Goal: Transaction & Acquisition: Purchase product/service

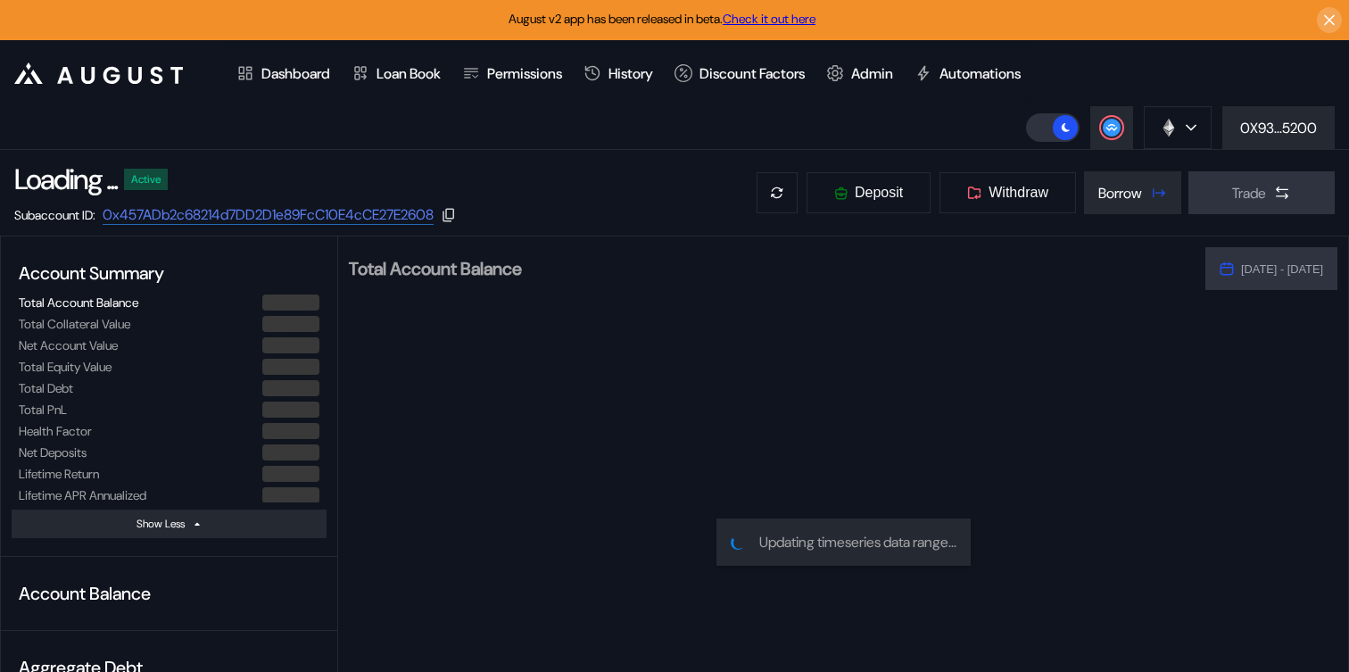
select select "*"
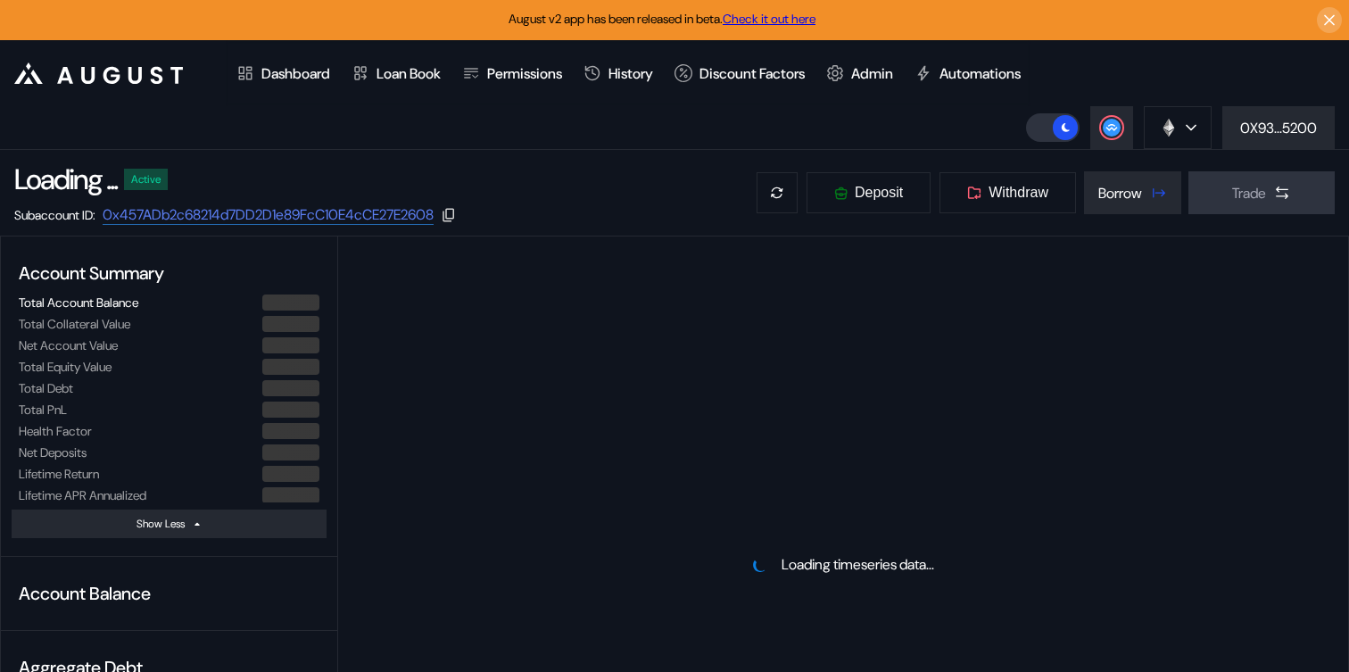
select select "*"
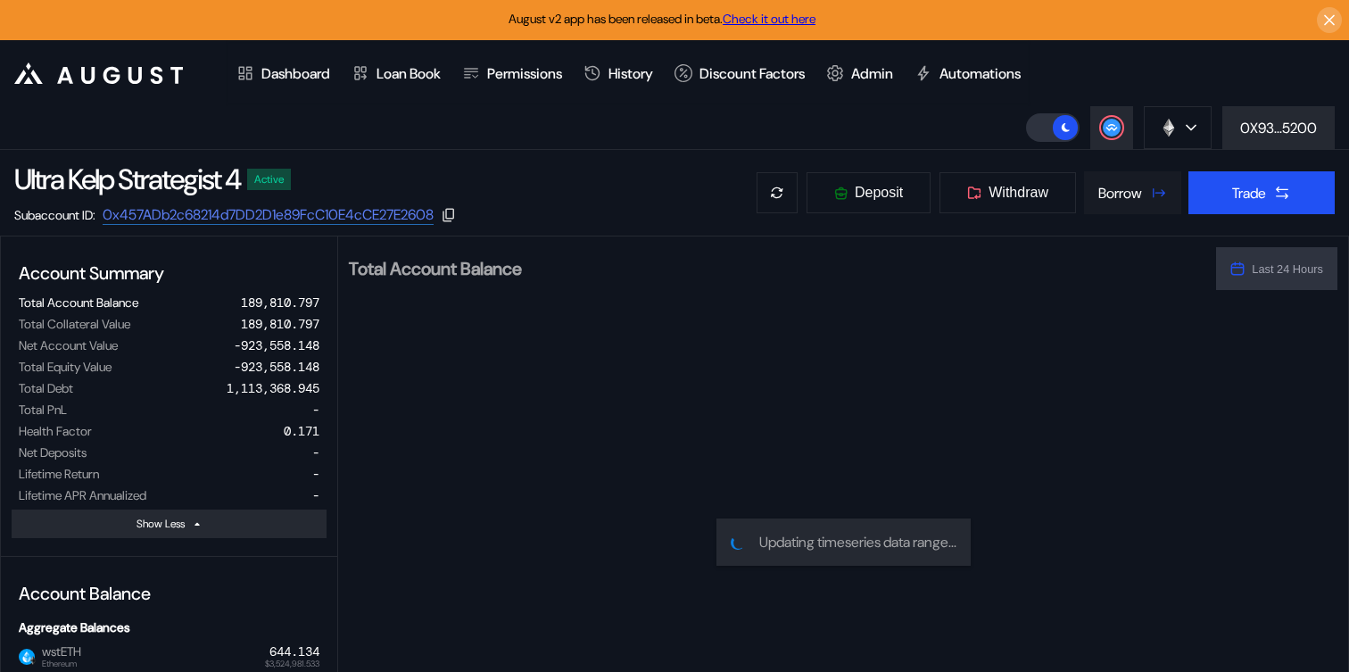
click at [1125, 211] on button "Borrow" at bounding box center [1132, 192] width 97 height 43
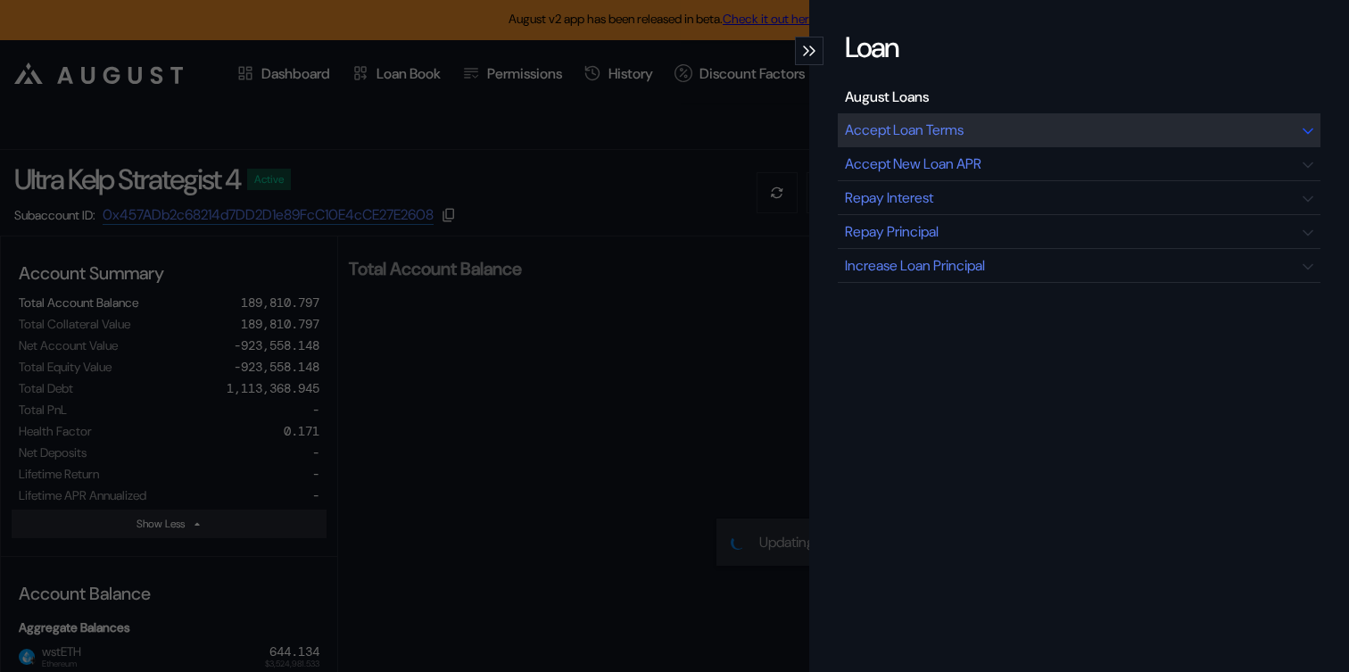
click at [947, 131] on div "Accept Loan Terms" at bounding box center [904, 129] width 119 height 19
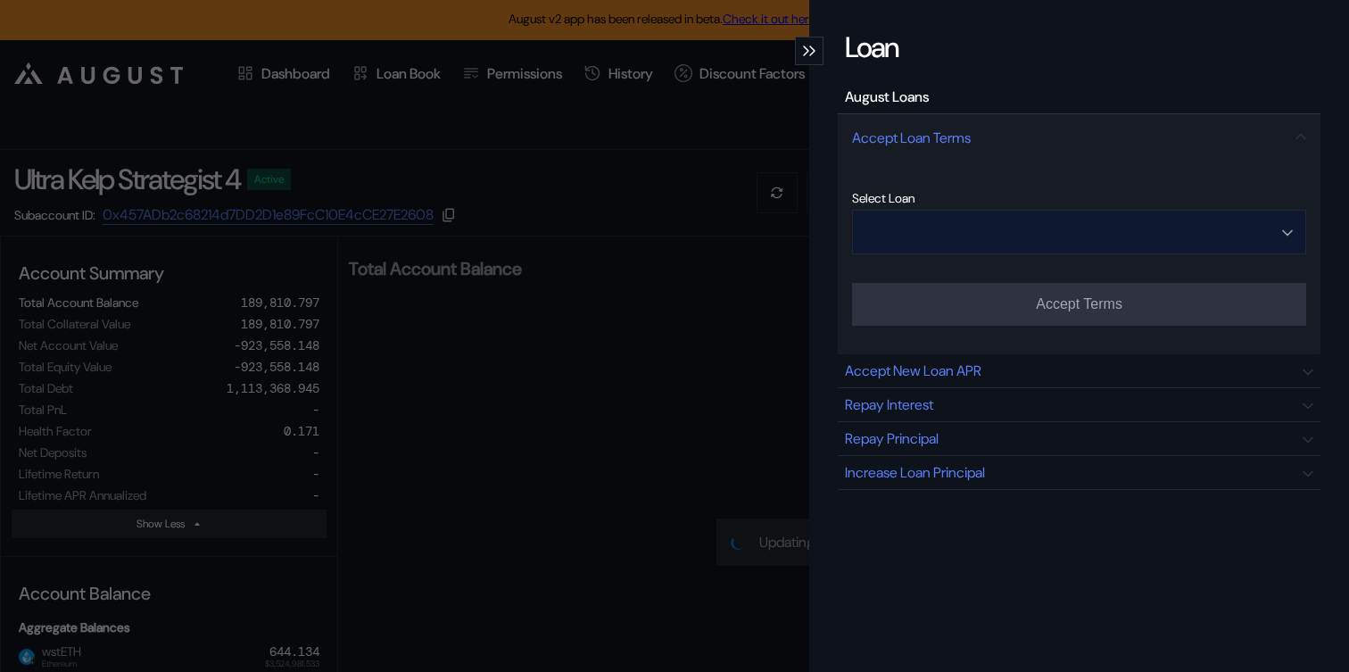
click at [1005, 233] on input "Open menu" at bounding box center [1069, 232] width 408 height 43
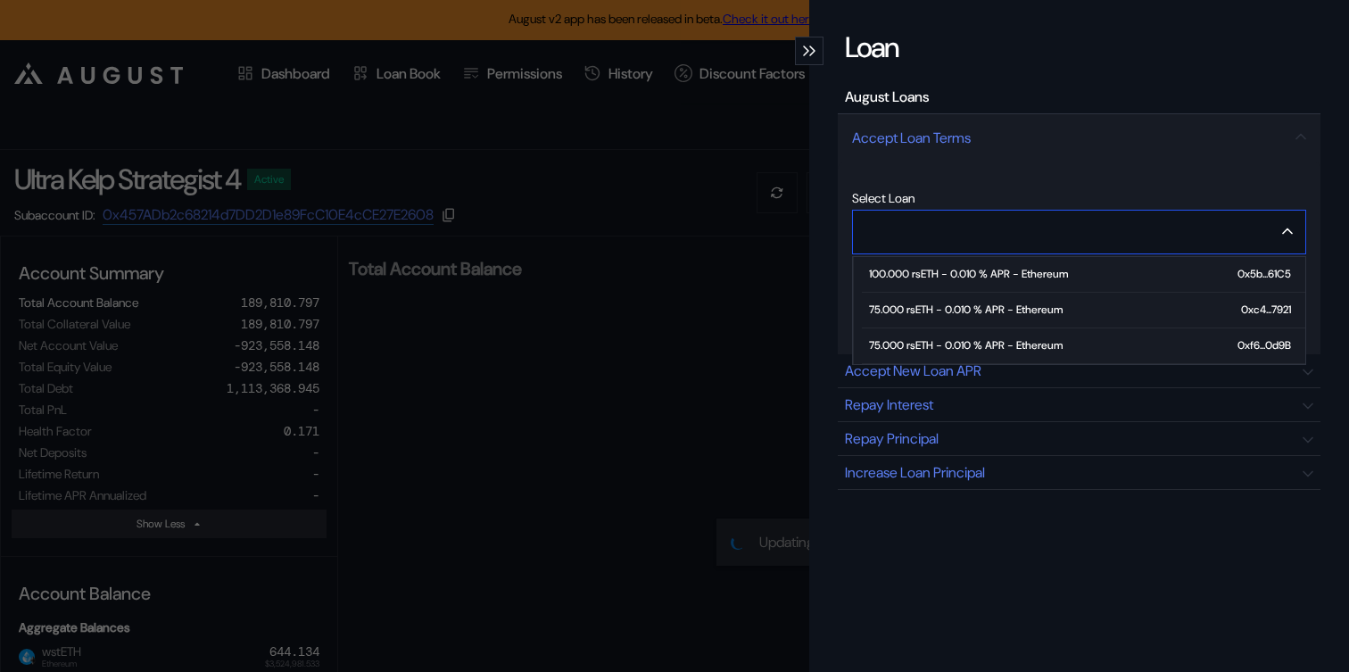
click at [980, 343] on div "75.000 rsETH - 0.010 % APR - Ethereum" at bounding box center [966, 345] width 194 height 12
type input "**********"
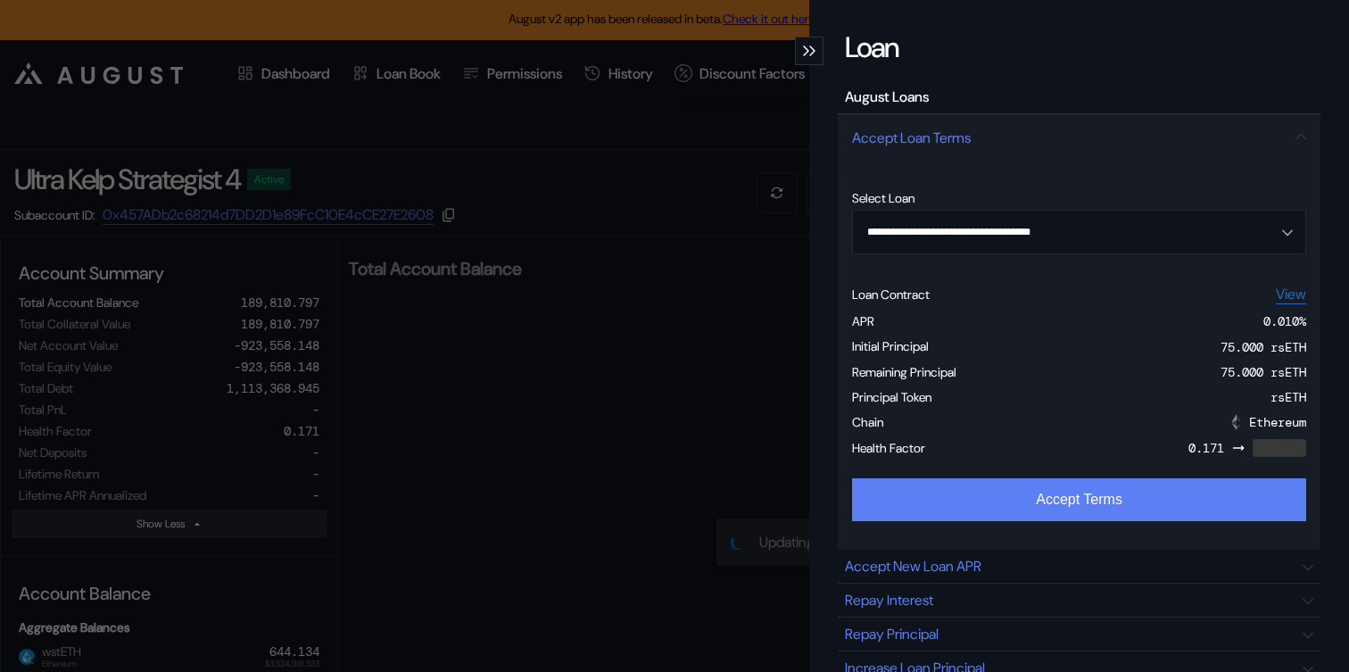
click at [989, 512] on button "Accept Terms" at bounding box center [1079, 499] width 454 height 43
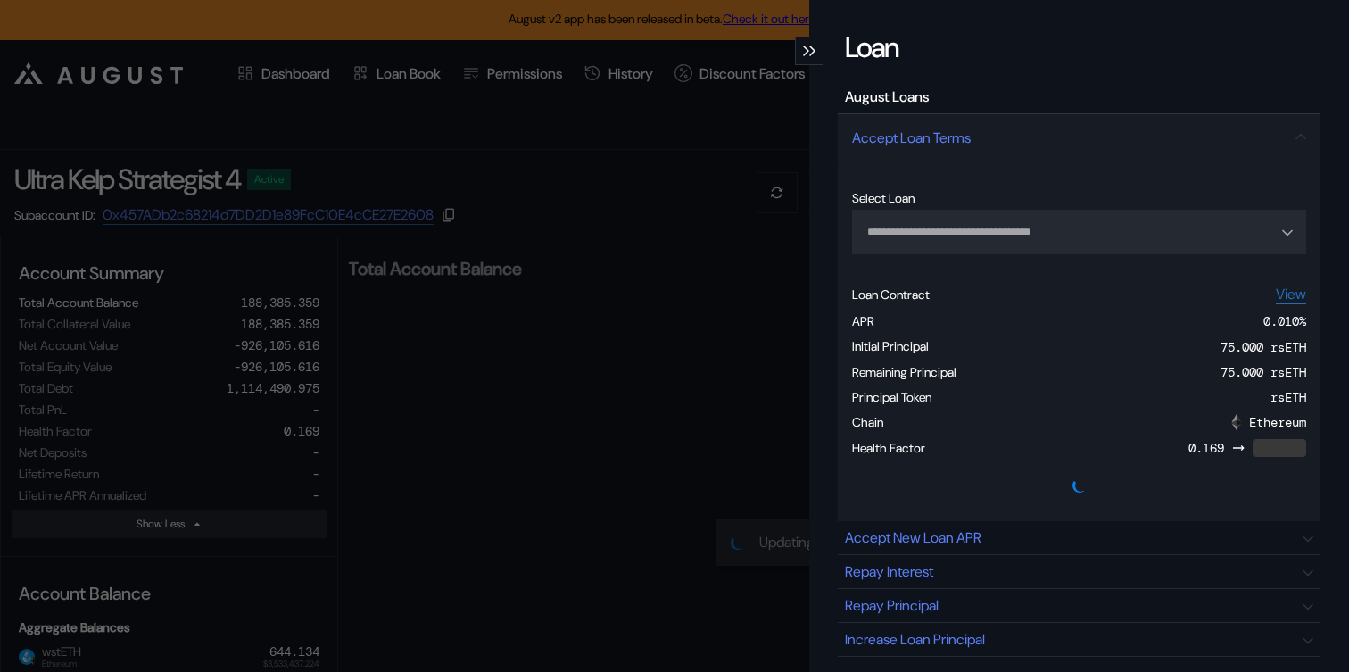
click at [802, 53] on div "modal" at bounding box center [809, 51] width 29 height 29
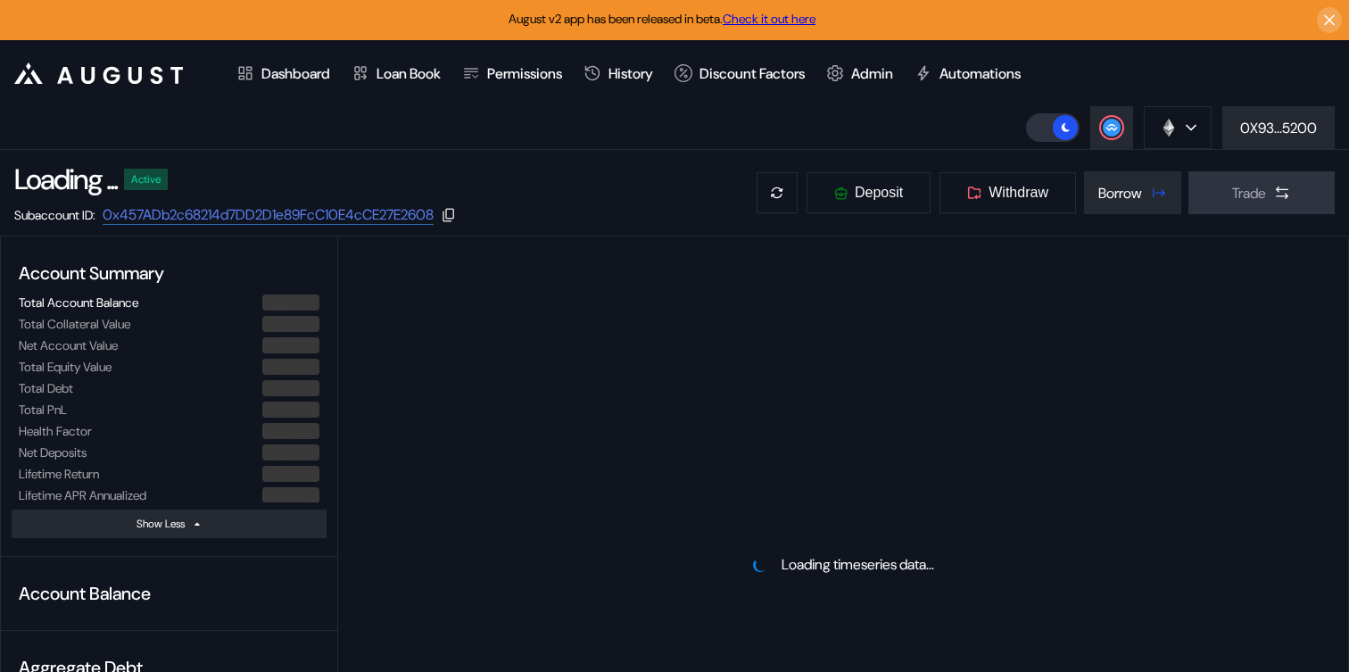
select select "*"
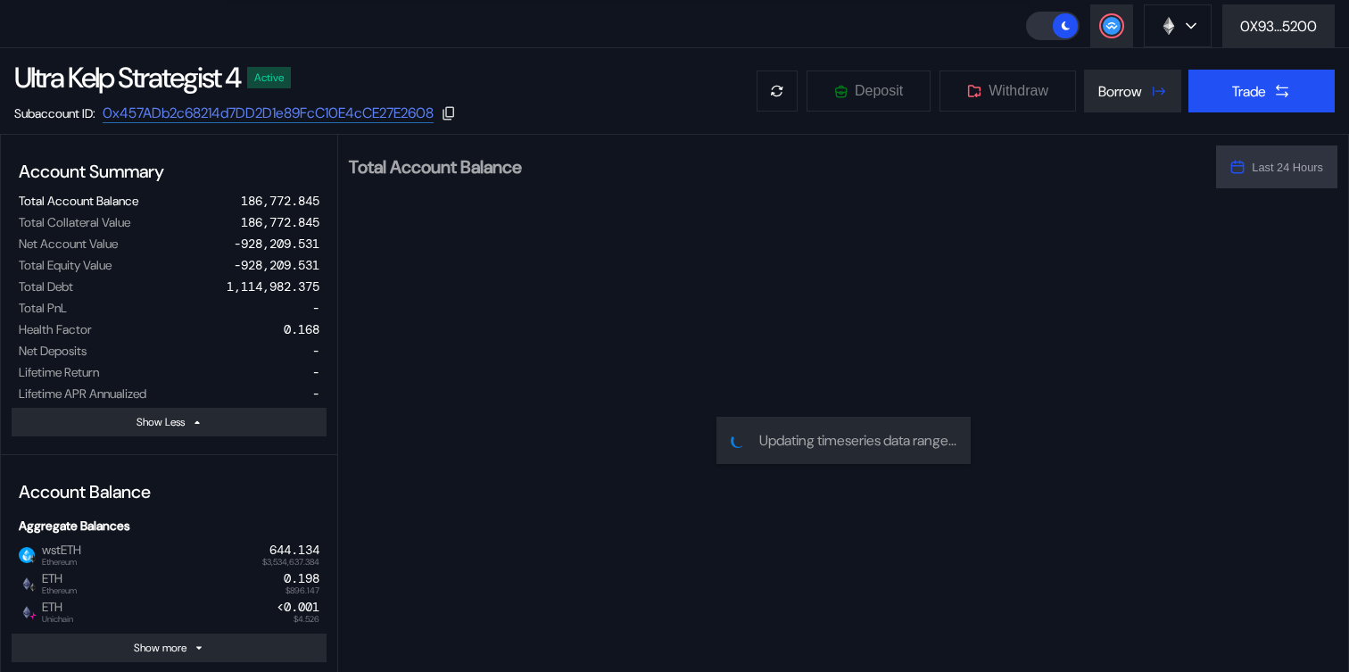
scroll to position [99, 0]
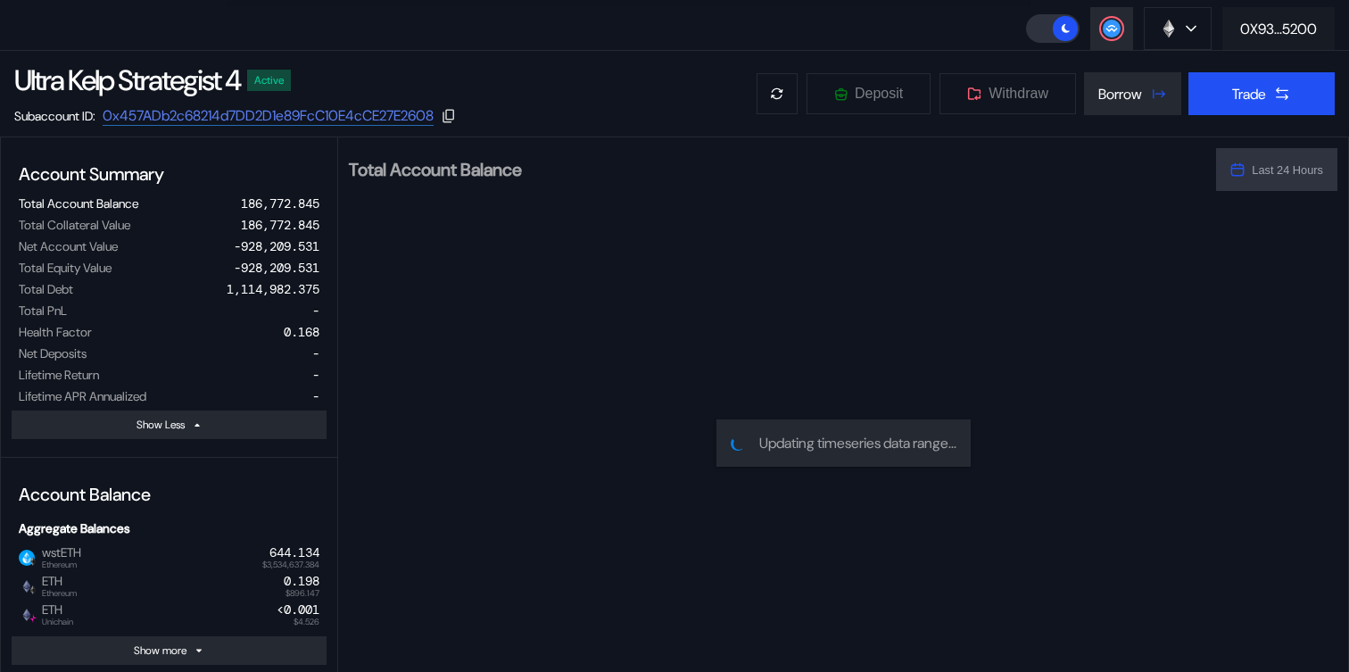
click at [1246, 36] on div "0X93...5200" at bounding box center [1278, 29] width 77 height 19
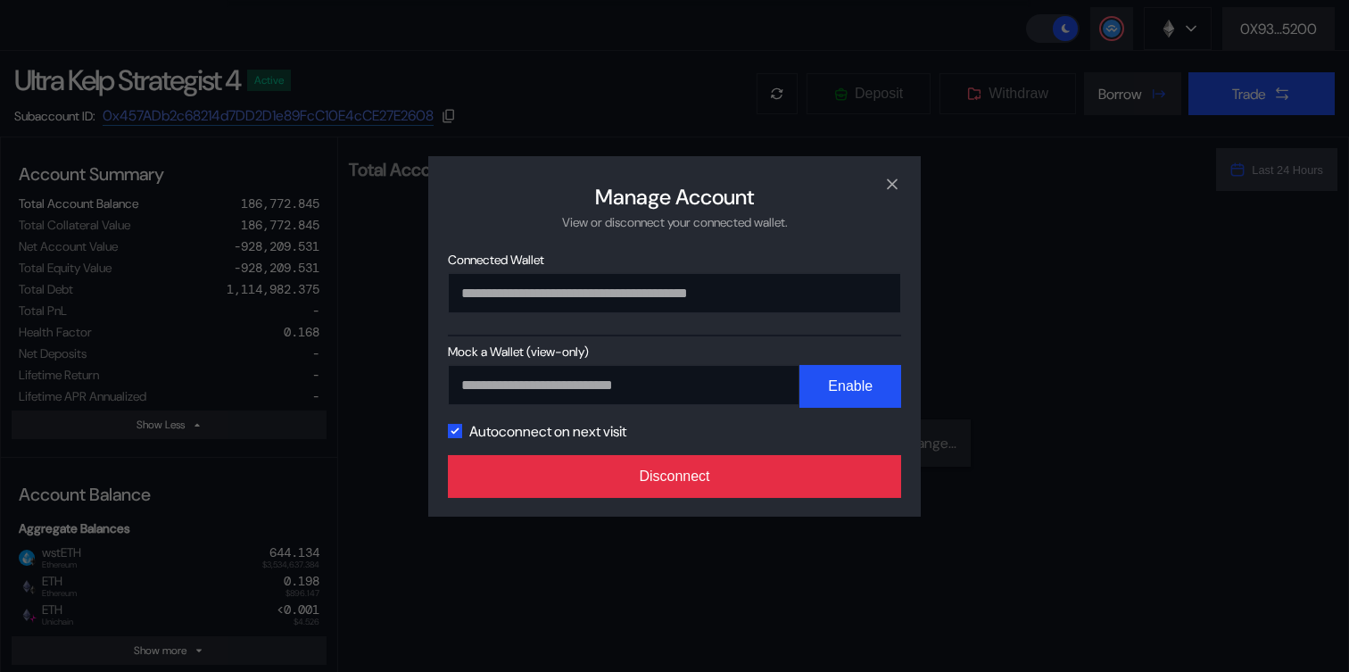
click at [794, 481] on button "Disconnect" at bounding box center [674, 476] width 453 height 43
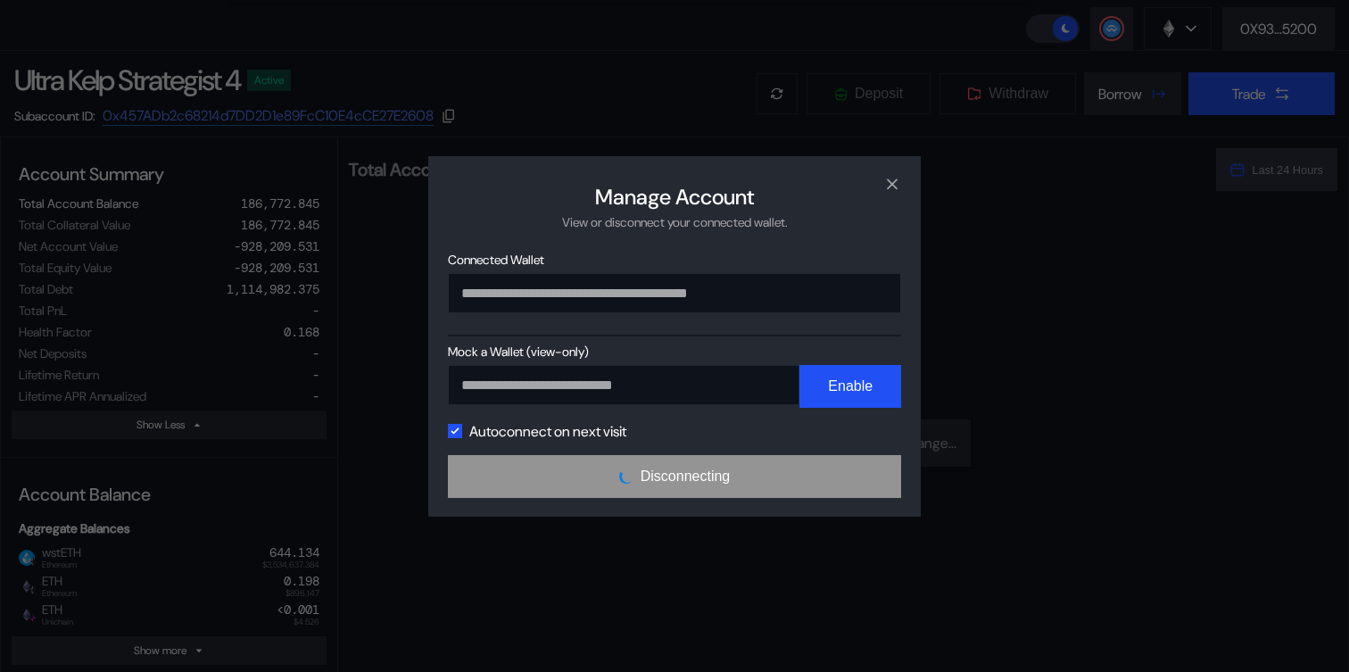
scroll to position [0, 0]
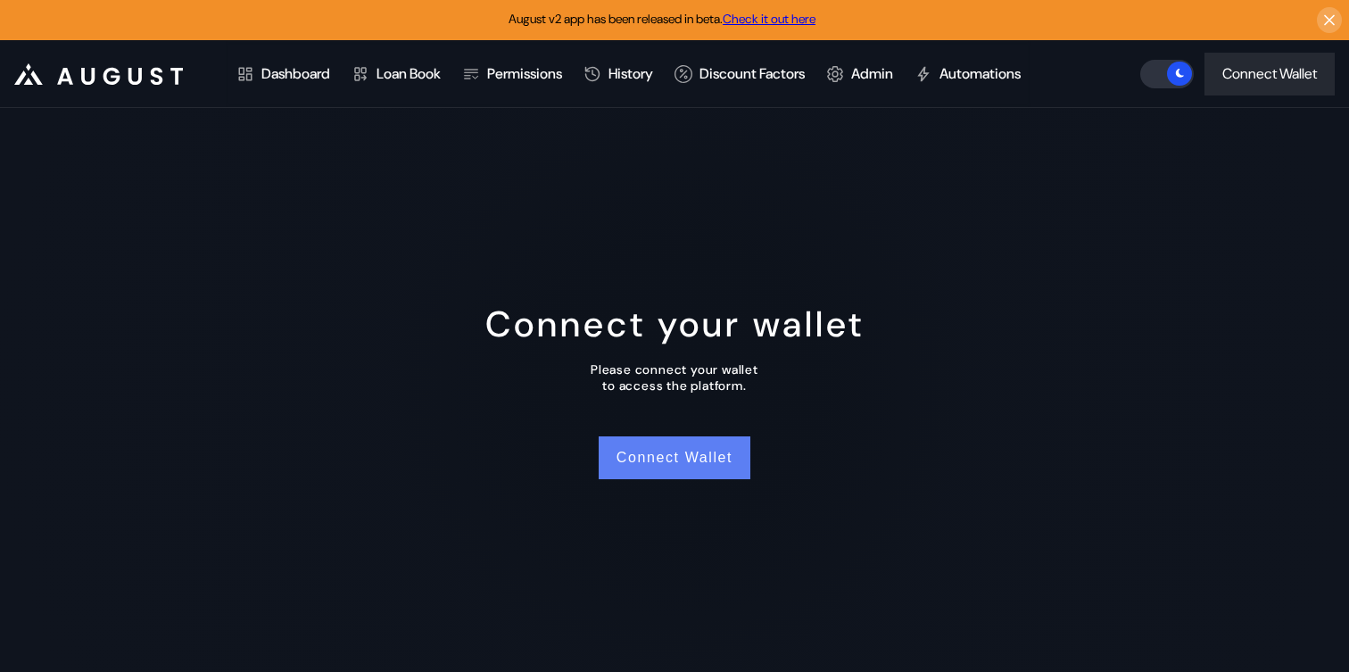
click at [713, 449] on button "Connect Wallet" at bounding box center [675, 457] width 152 height 43
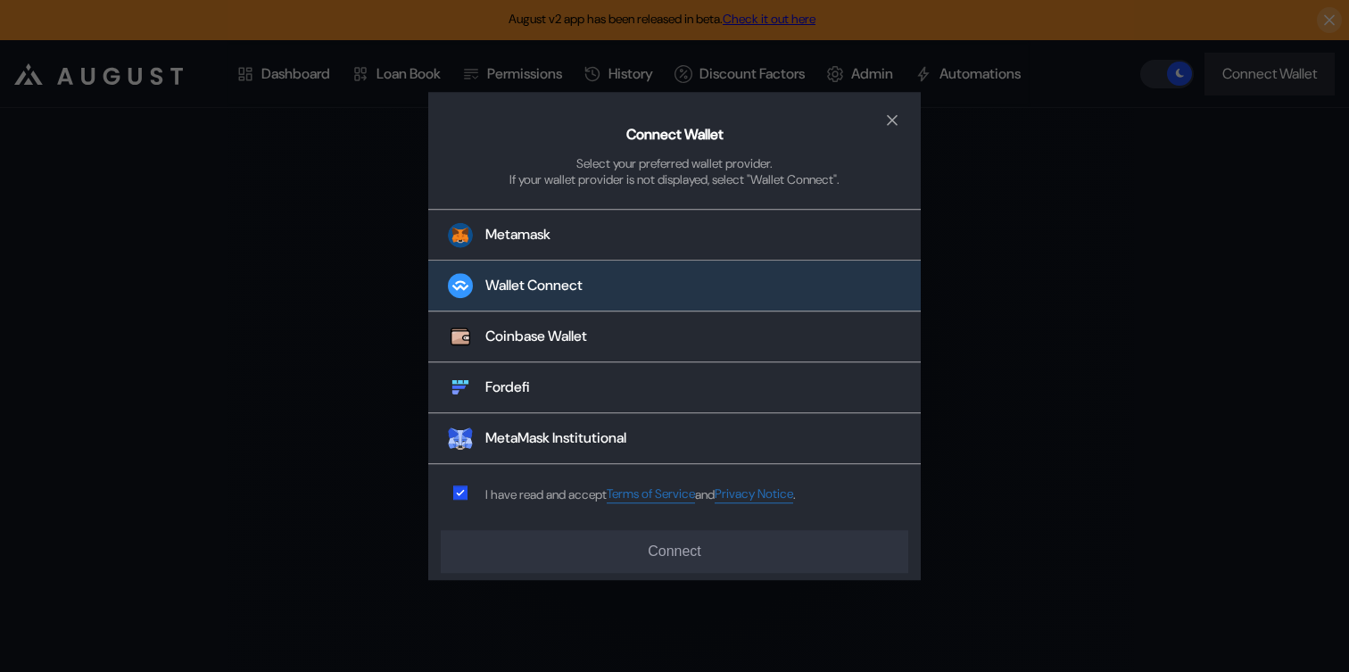
click at [605, 281] on button "Wallet Connect" at bounding box center [674, 286] width 492 height 51
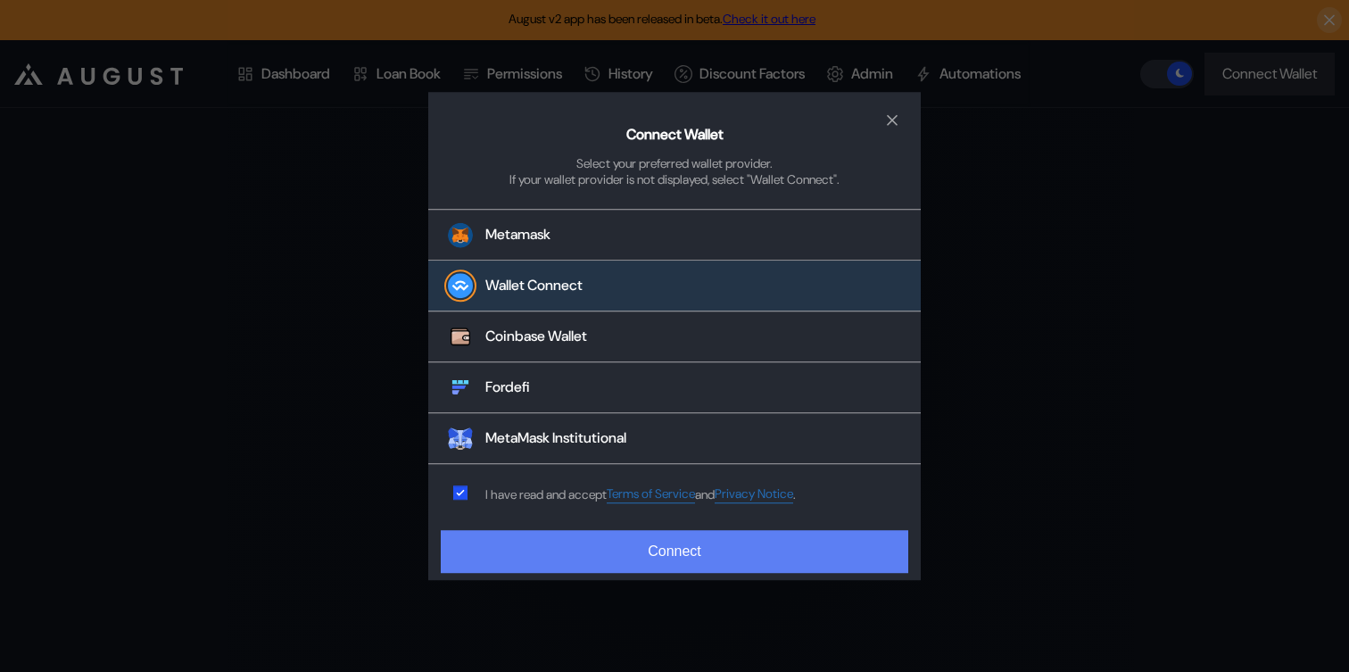
click at [593, 543] on button "Connect" at bounding box center [674, 551] width 467 height 43
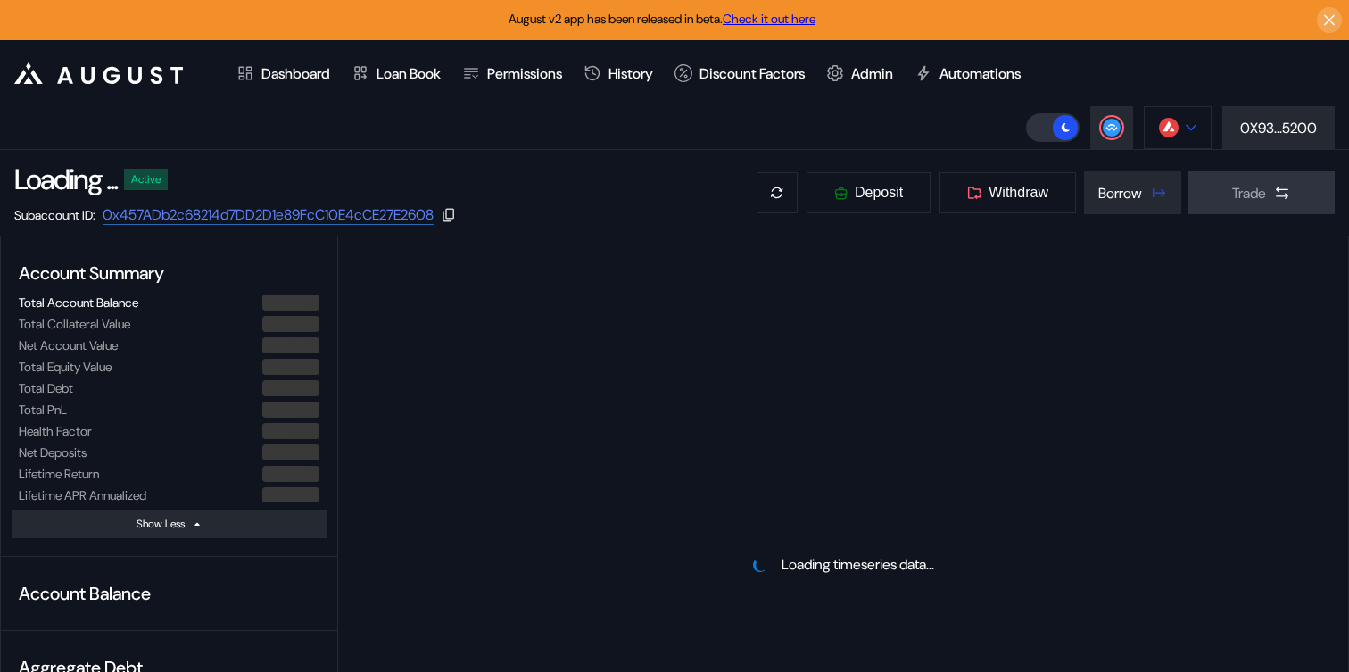
click at [1163, 132] on img at bounding box center [1169, 128] width 20 height 20
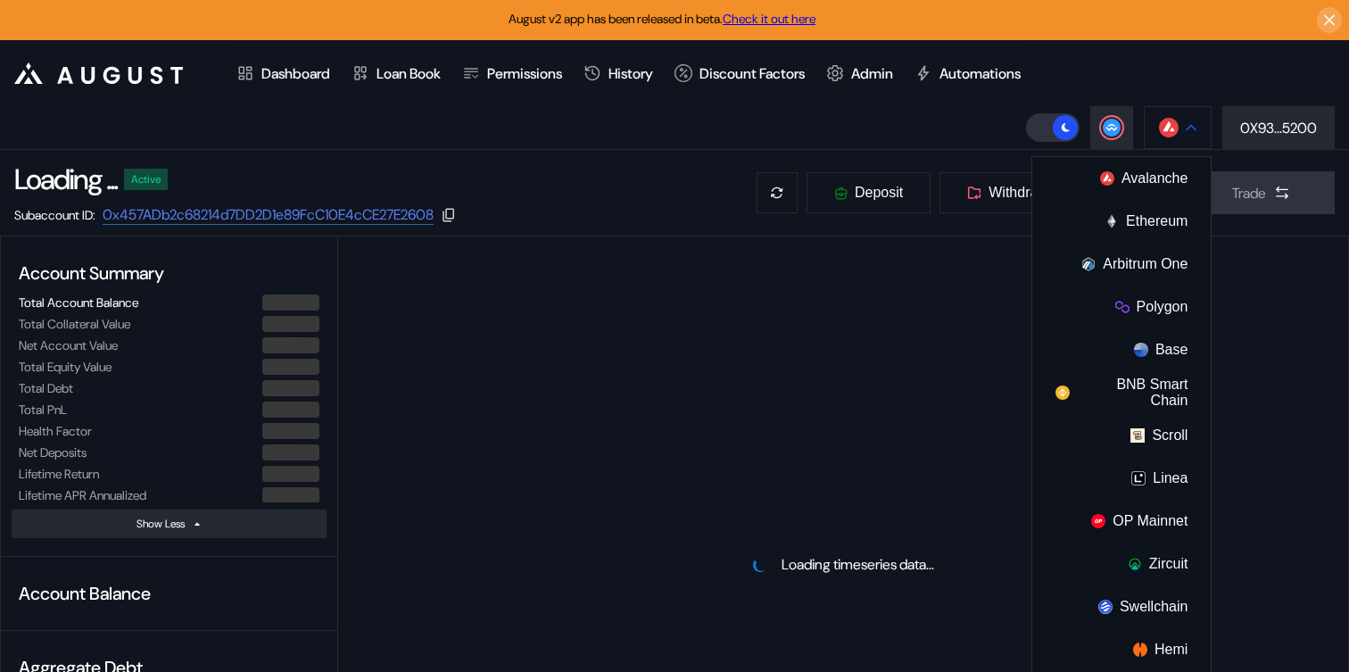
click at [1177, 127] on button at bounding box center [1178, 127] width 68 height 43
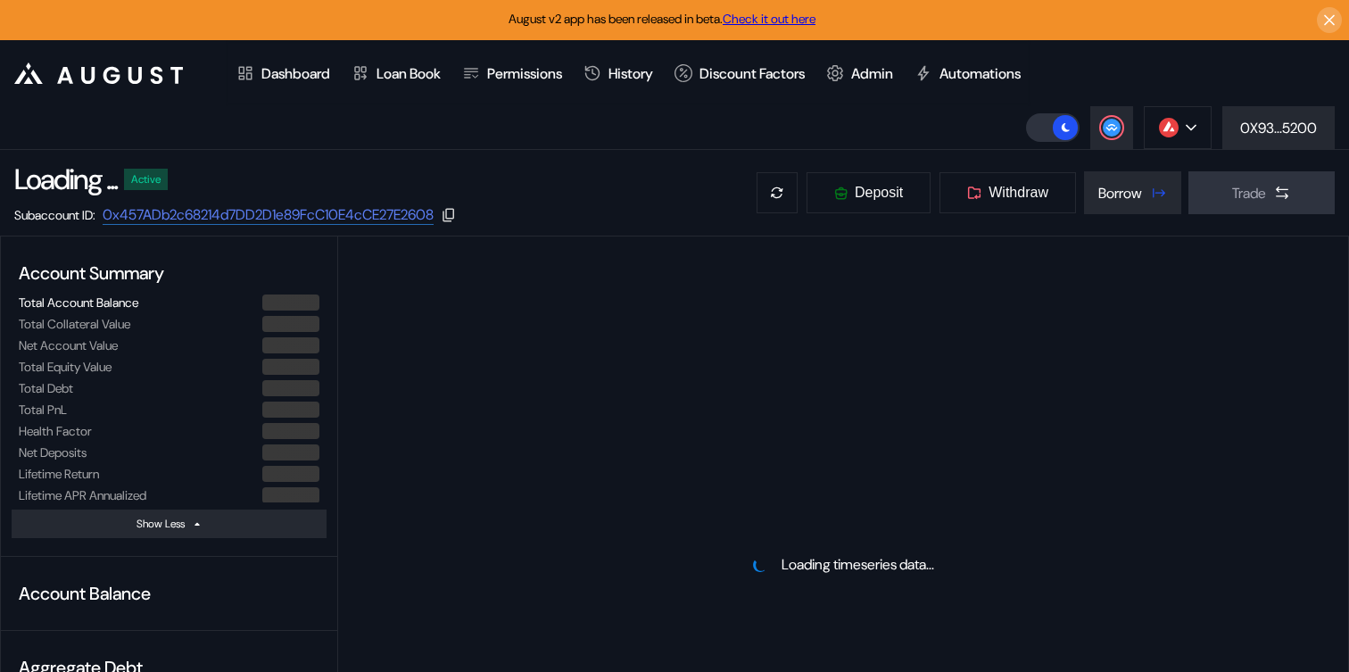
click at [1210, 143] on div "Avalanche Ethereum Arbitrum One Polygon Base BNB Smart Chain Scroll Linea OP Ma…" at bounding box center [1187, 127] width 323 height 43
click at [1192, 134] on button at bounding box center [1178, 127] width 68 height 43
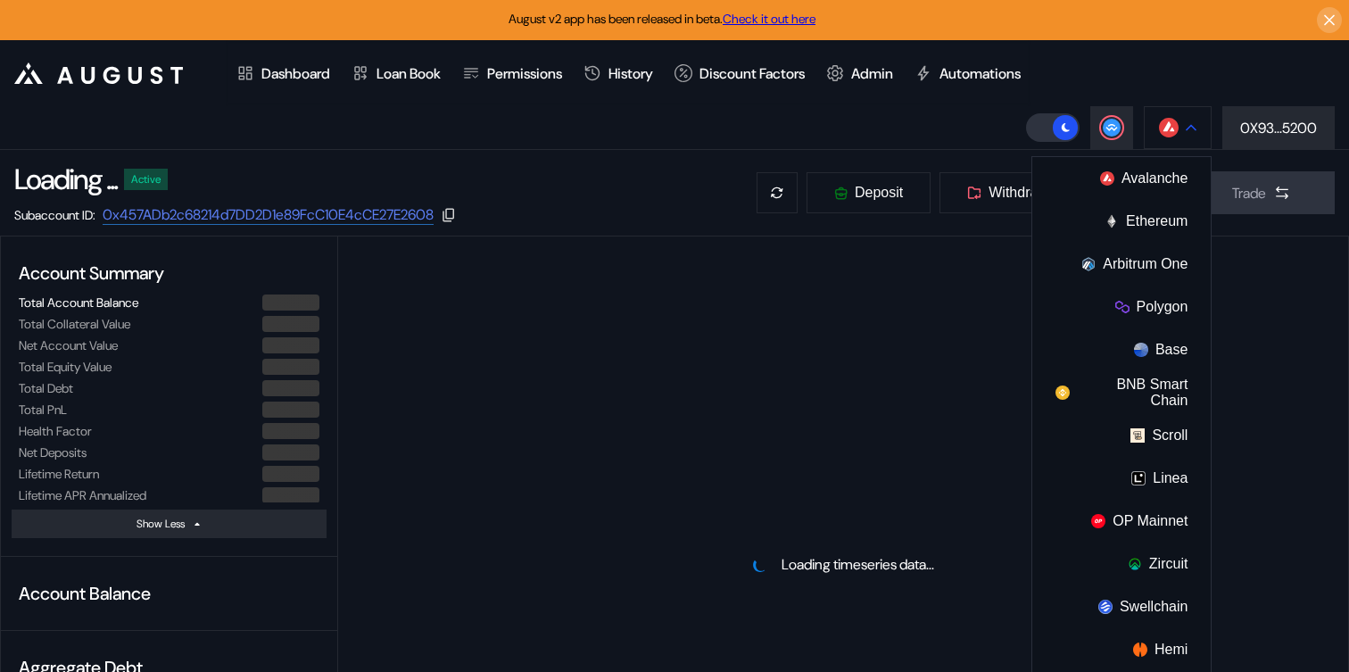
select select "*"
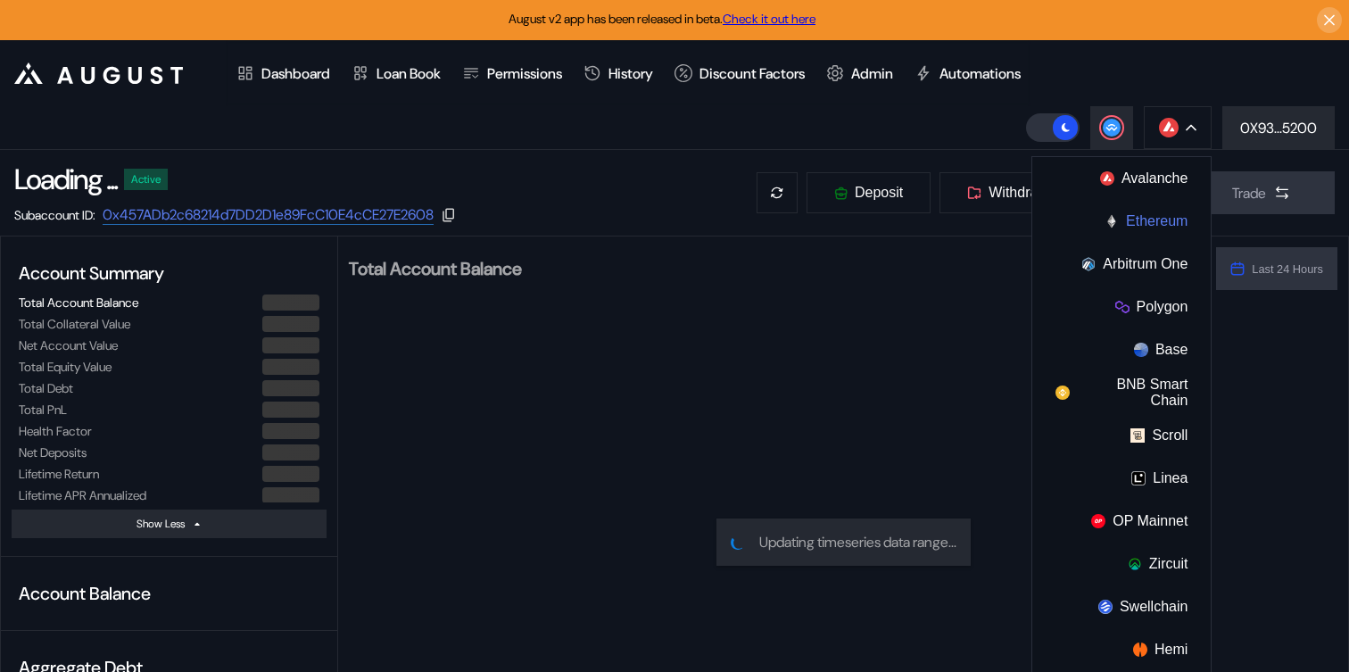
click at [1162, 223] on button "Ethereum" at bounding box center [1121, 221] width 178 height 43
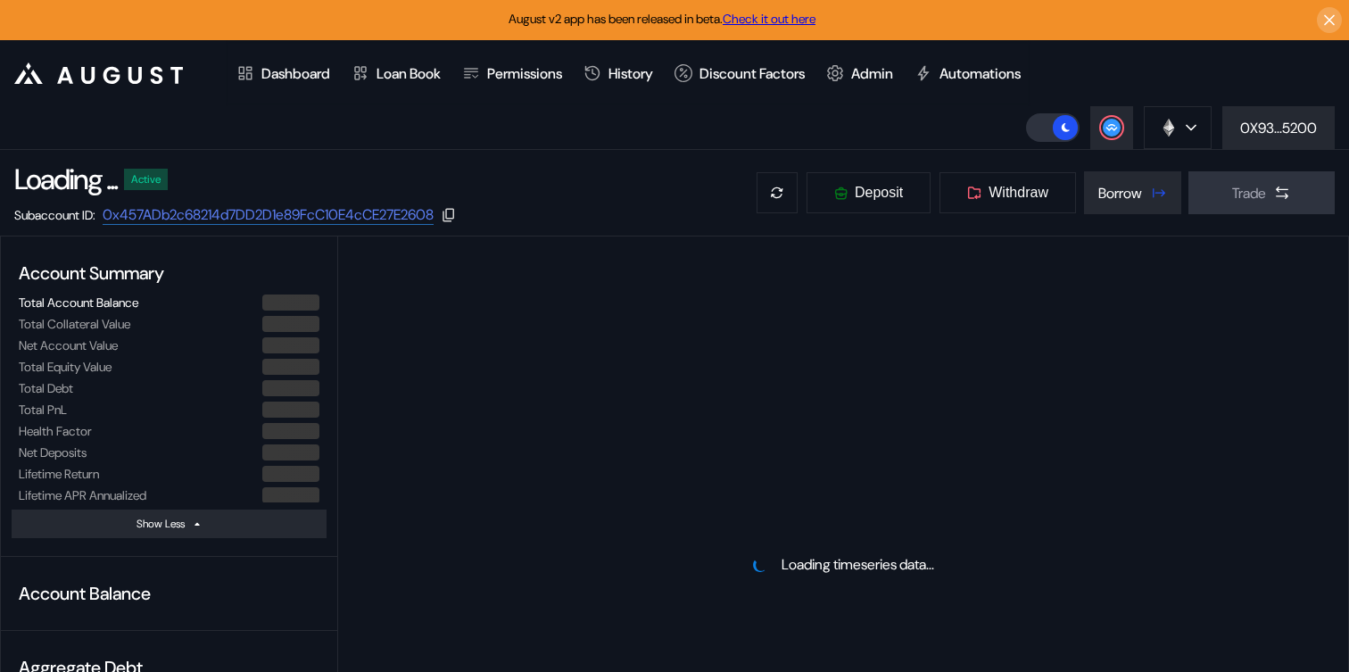
select select "*"
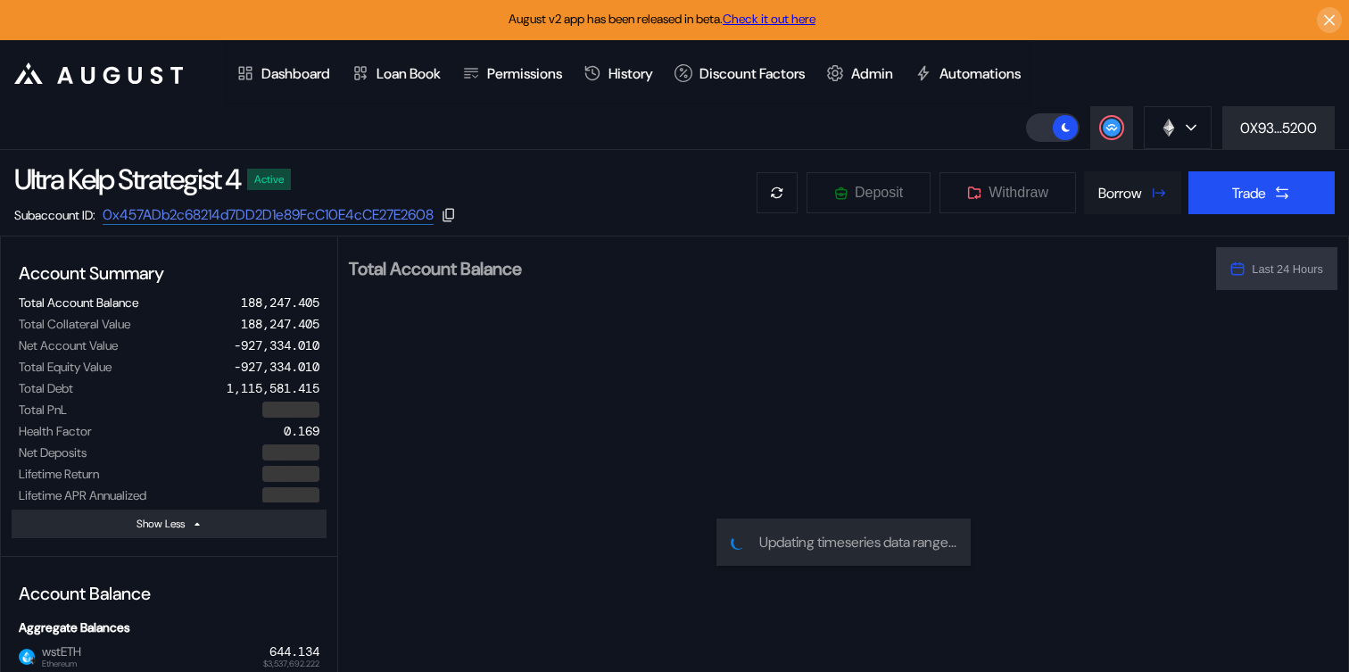
click at [1117, 189] on div "Borrow" at bounding box center [1120, 193] width 44 height 19
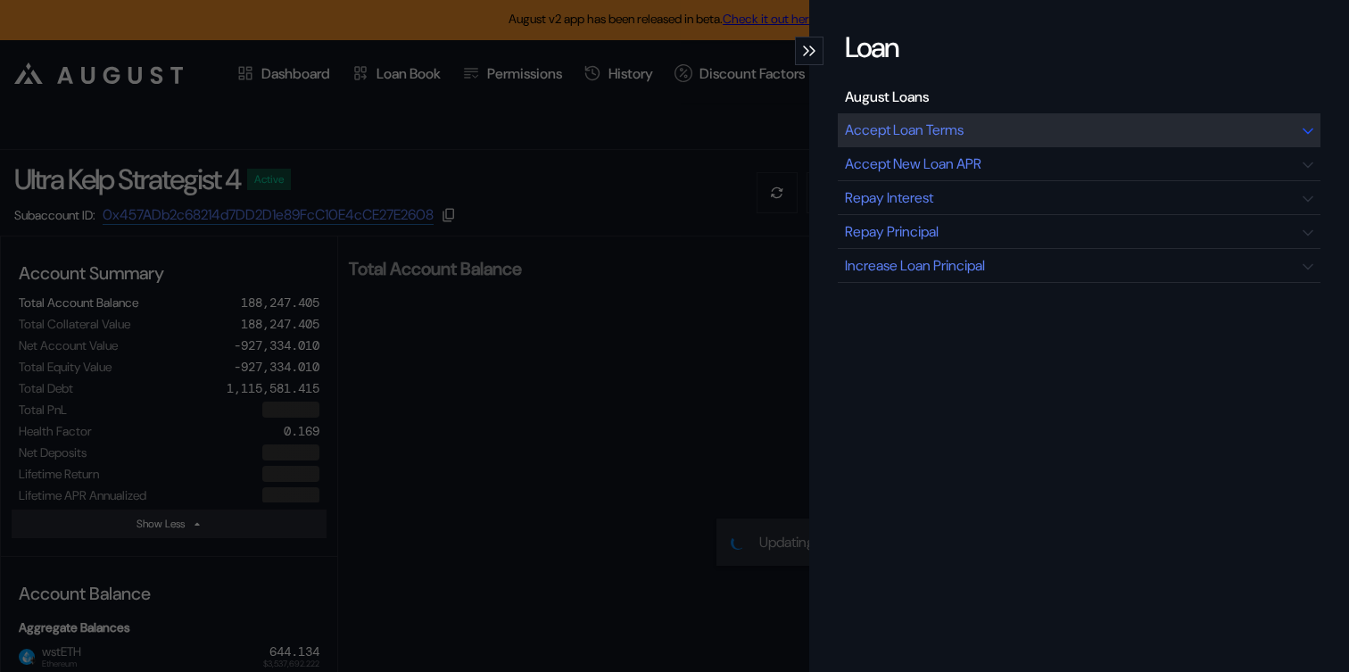
click at [997, 126] on div "Accept Loan Terms" at bounding box center [1079, 130] width 483 height 34
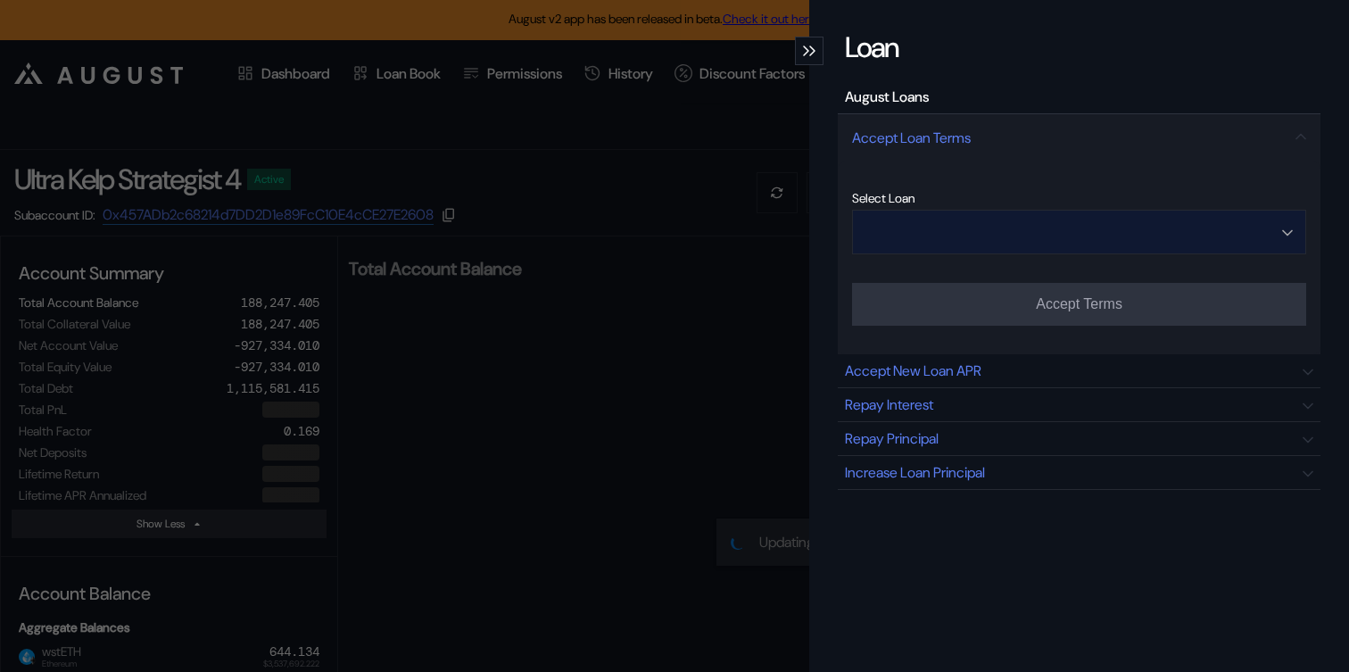
click at [963, 223] on input "Open menu" at bounding box center [1069, 232] width 408 height 43
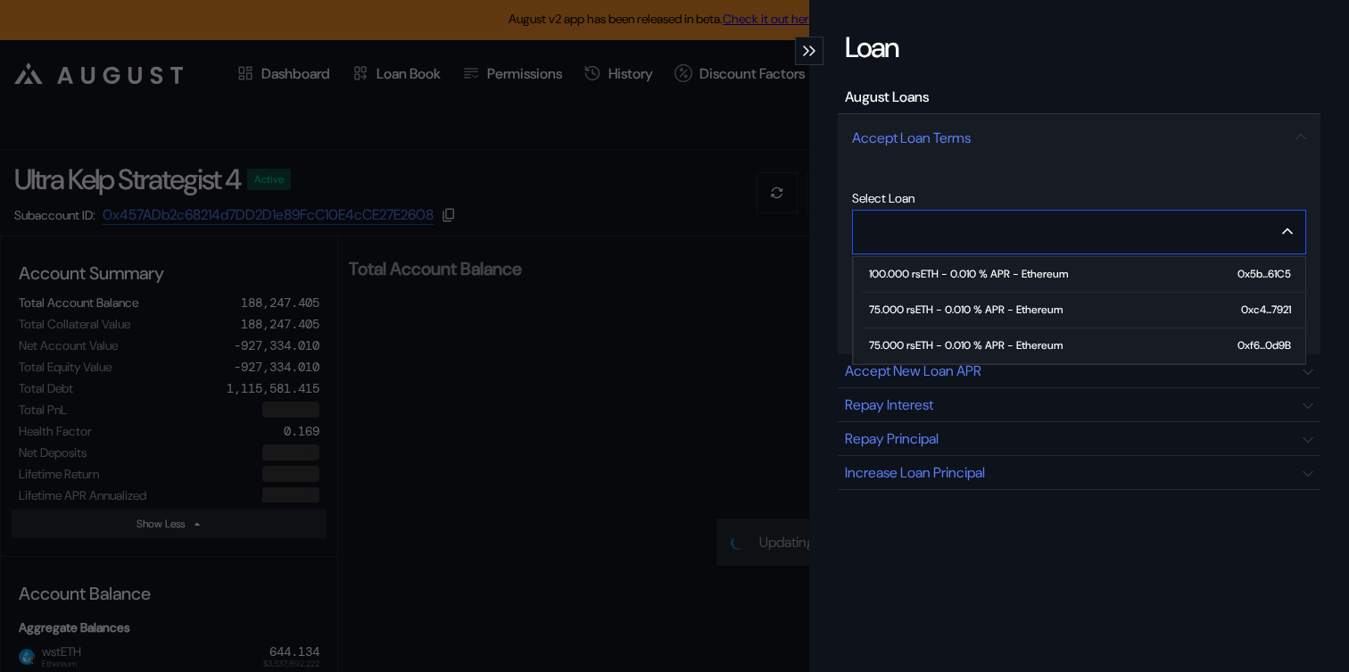
click at [955, 341] on div "75.000 rsETH - 0.010 % APR - Ethereum" at bounding box center [966, 345] width 194 height 12
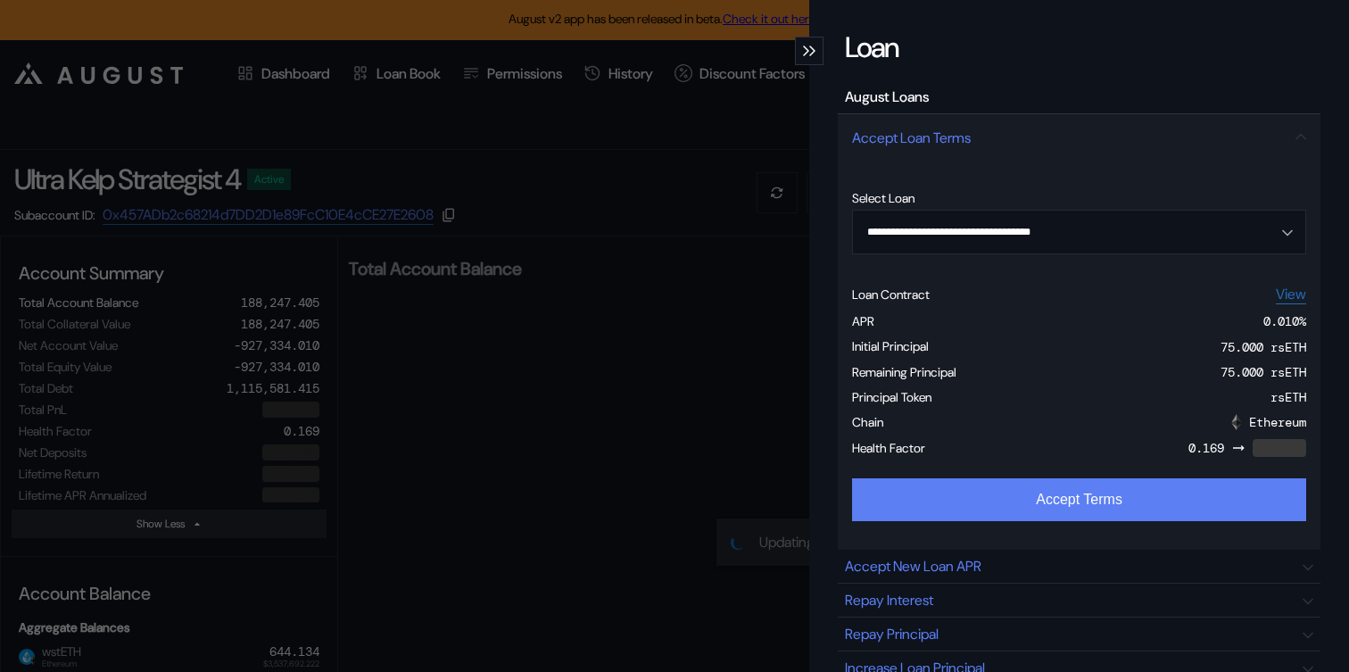
click at [947, 515] on button "Accept Terms" at bounding box center [1079, 499] width 454 height 43
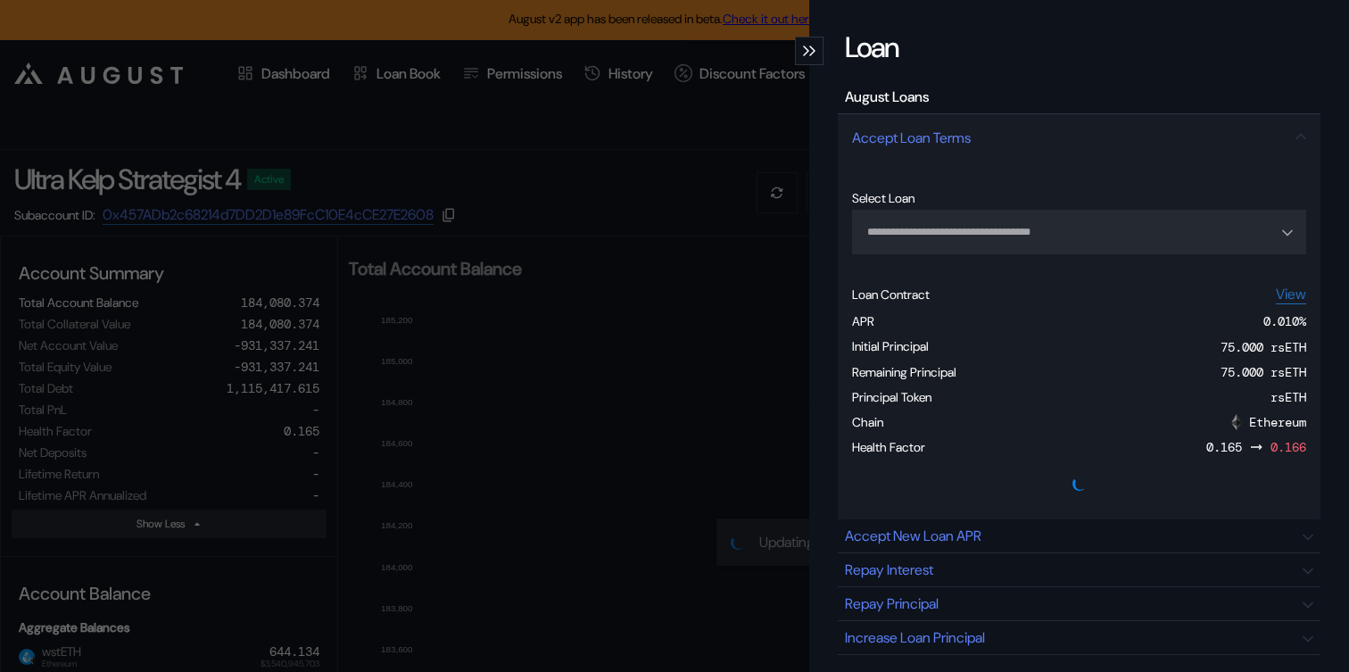
type input "**********"
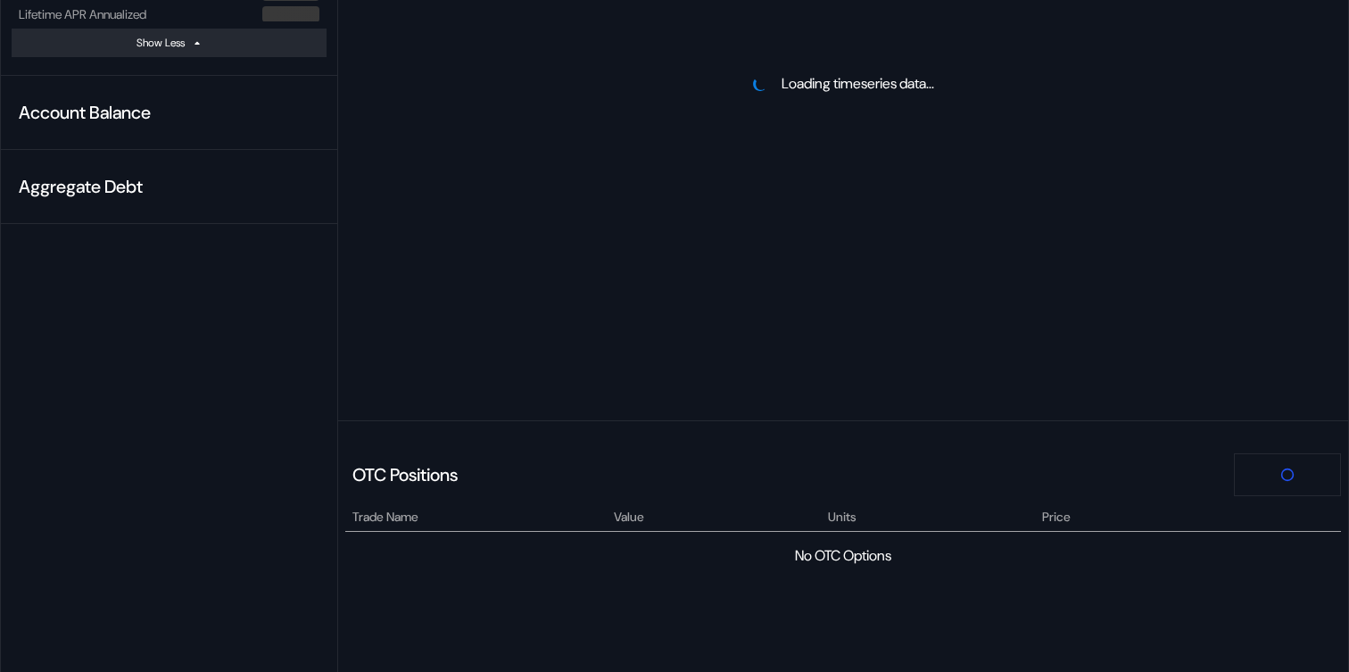
scroll to position [216, 0]
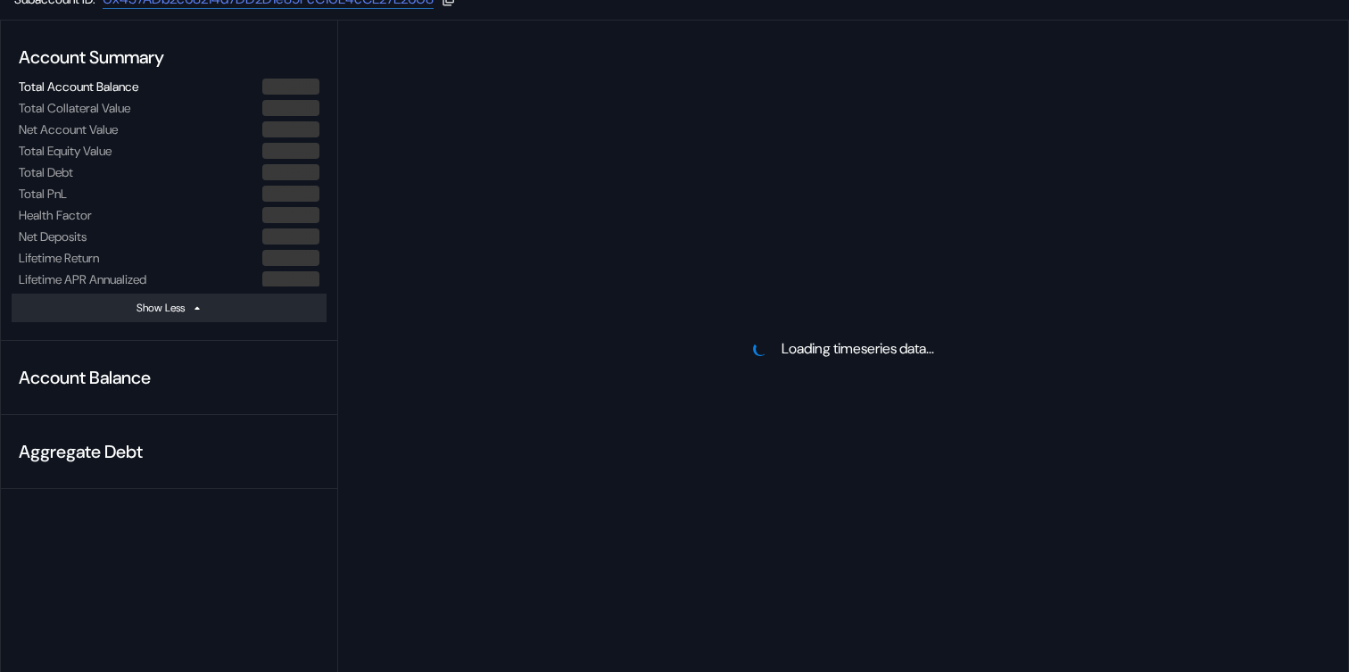
select select "*"
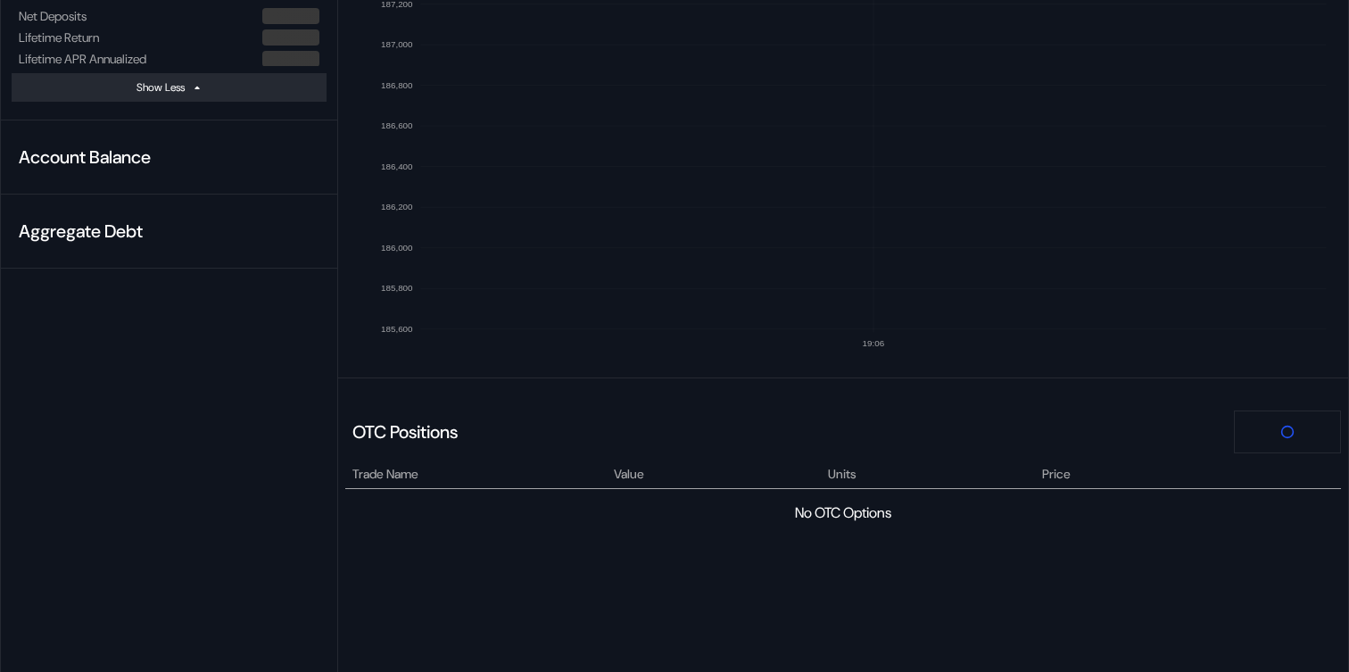
scroll to position [0, 0]
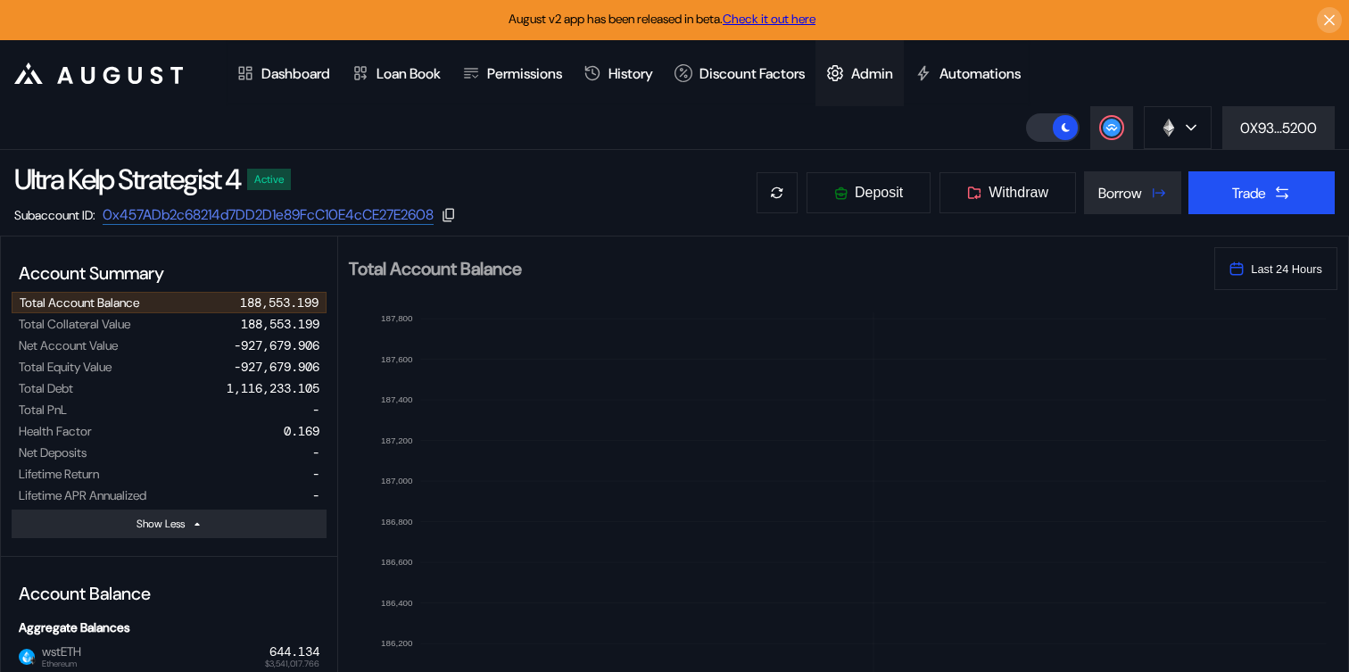
click at [893, 73] on div "Admin" at bounding box center [872, 73] width 42 height 19
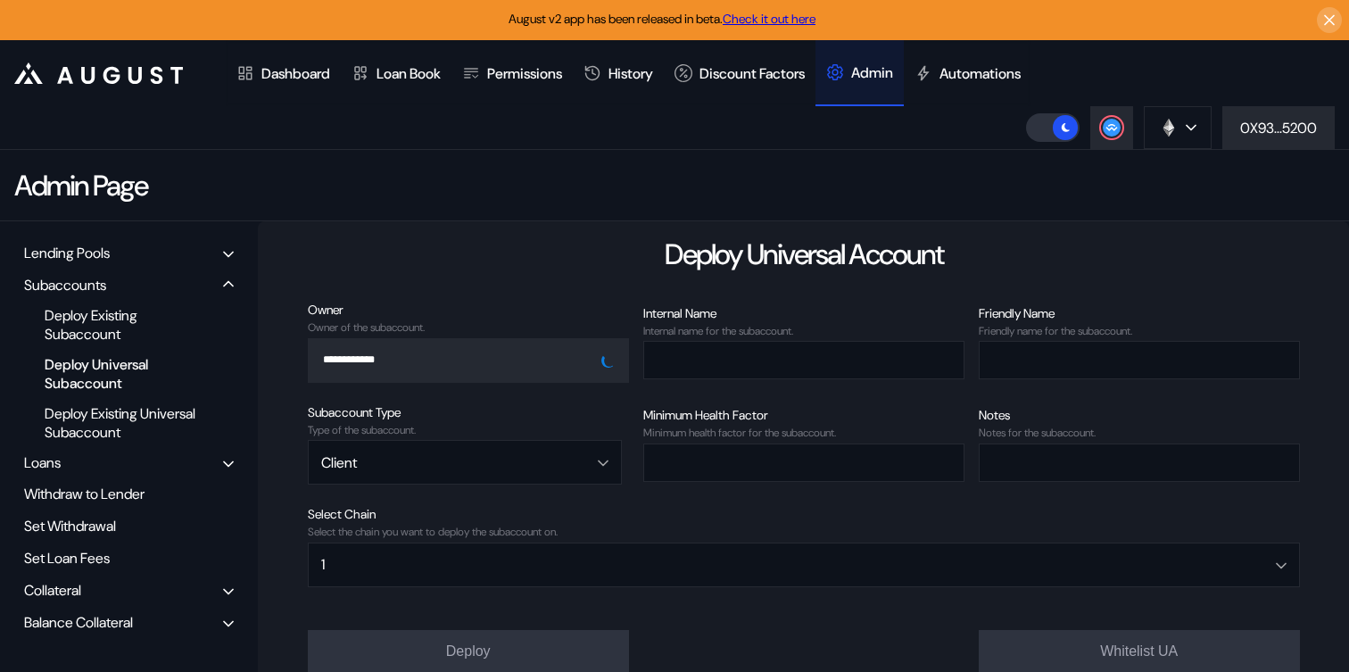
scroll to position [107, 0]
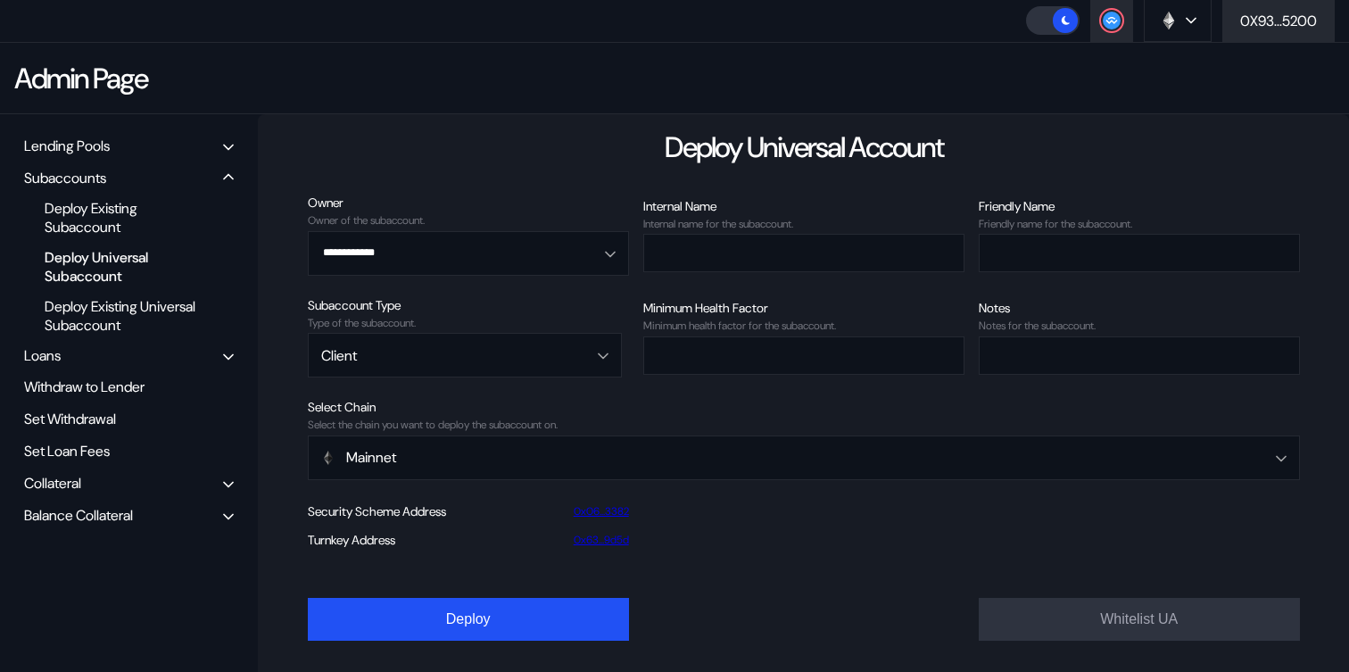
select select "*"
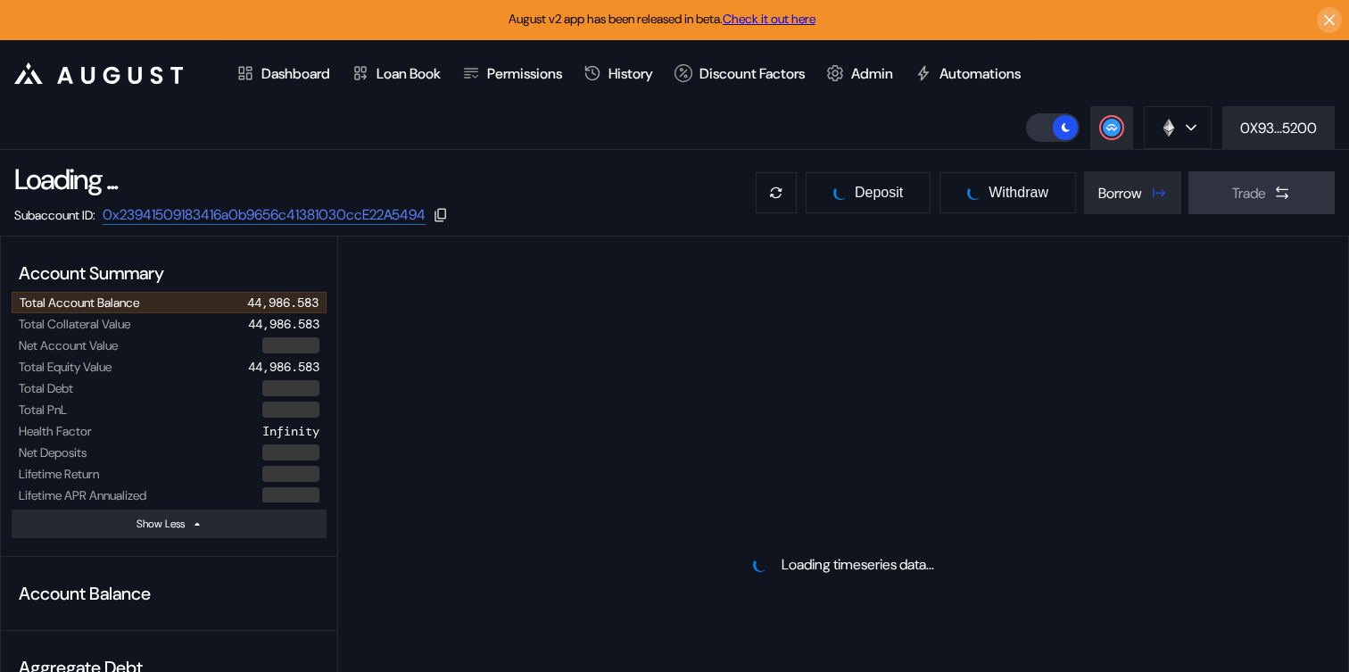
select select "*"
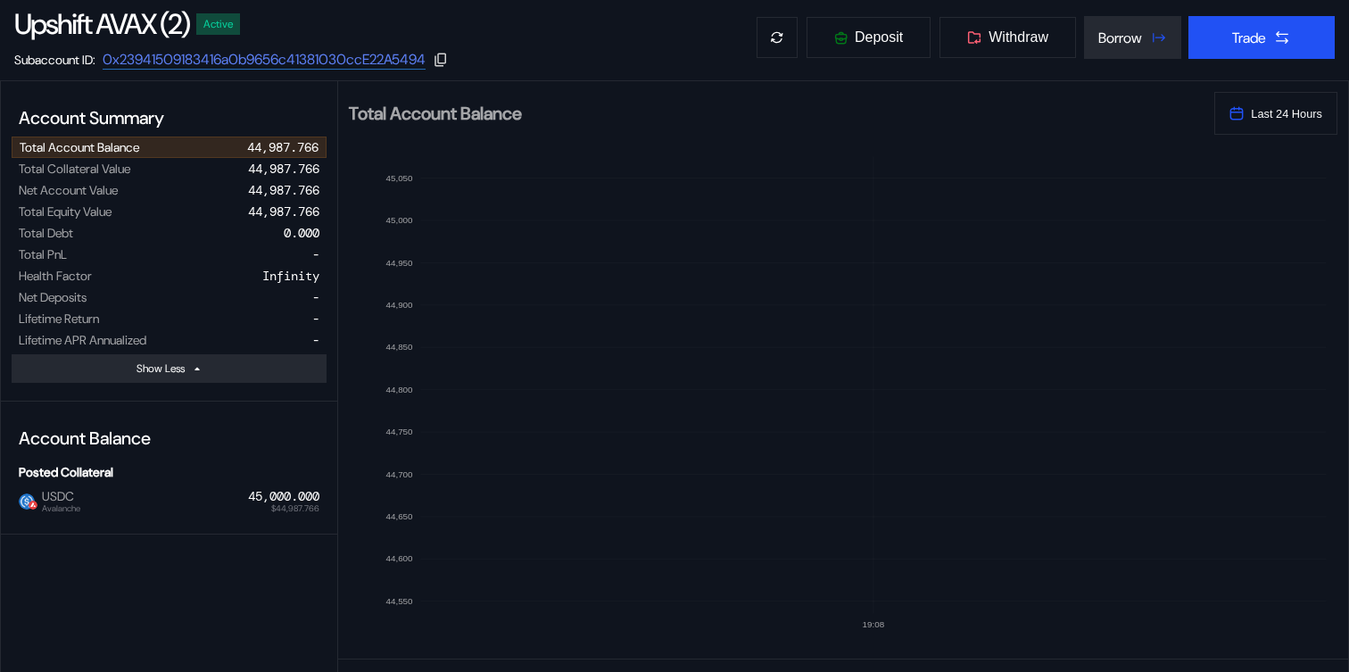
scroll to position [154, 0]
